Goal: Information Seeking & Learning: Learn about a topic

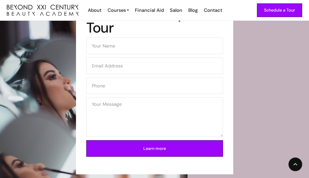
scroll to position [877, 0]
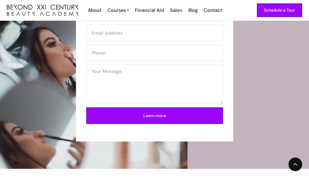
click at [128, 14] on div "Schedule a Tour About Cosmetology Esthetician Manicuring Barber Courses Cosmeto…" at bounding box center [154, 10] width 295 height 20
click at [125, 9] on div "Courses" at bounding box center [116, 10] width 18 height 7
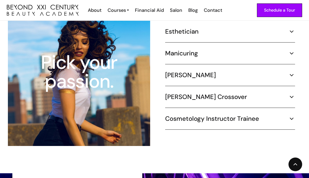
scroll to position [527, 0]
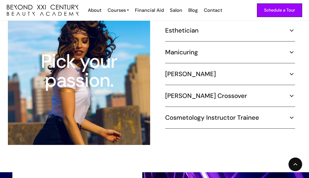
click at [192, 48] on h5 "Manicuring" at bounding box center [181, 52] width 33 height 8
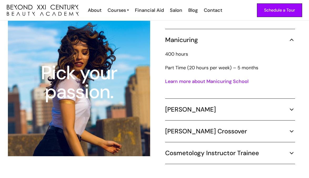
scroll to position [514, 0]
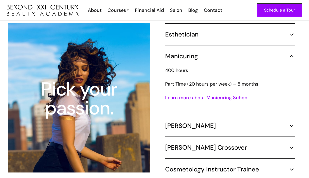
click at [220, 30] on div "Esthetician" at bounding box center [230, 34] width 130 height 8
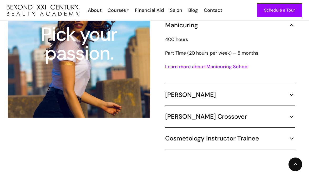
scroll to position [593, 0]
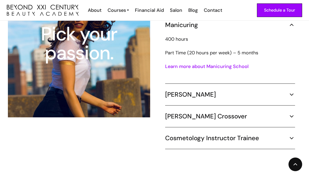
click at [178, 139] on div "Cosmetology Instructor Trainee 600 hours Full Time (35 hours per week) – 4 mont…" at bounding box center [230, 141] width 130 height 15
click at [180, 134] on h5 "Cosmetology Instructor Trainee" at bounding box center [212, 138] width 94 height 8
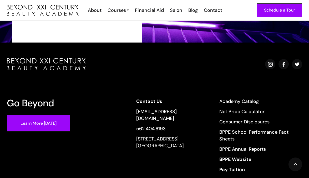
scroll to position [1026, 0]
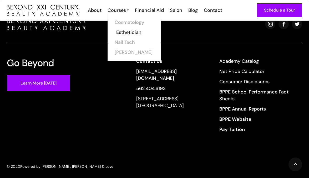
click at [117, 31] on link "Esthetician" at bounding box center [135, 32] width 39 height 10
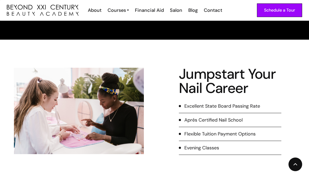
scroll to position [76, 0]
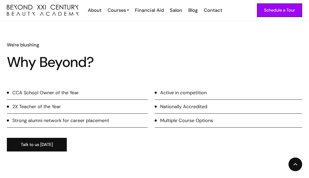
scroll to position [471, 0]
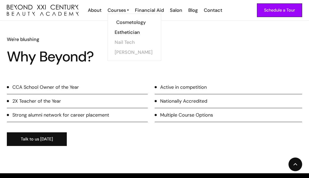
click at [118, 22] on link "Cosmetology" at bounding box center [135, 22] width 39 height 10
